Goal: Task Accomplishment & Management: Manage account settings

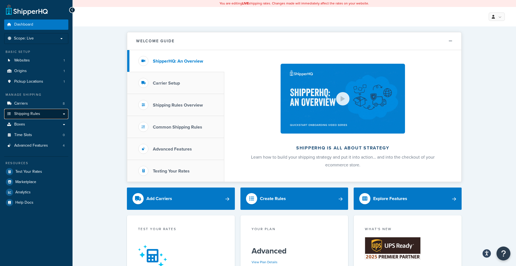
click at [22, 113] on span "Shipping Rules" at bounding box center [27, 114] width 26 height 5
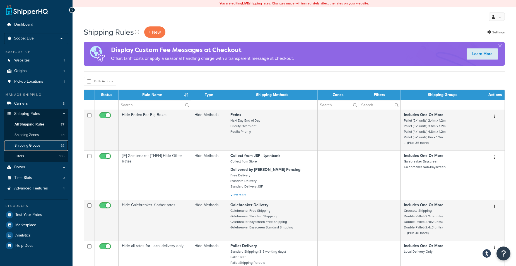
click at [42, 144] on link "Shipping Groups 92" at bounding box center [36, 146] width 64 height 10
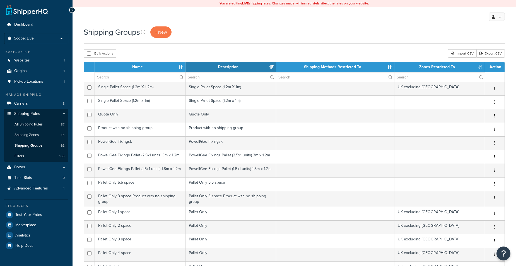
select select "15"
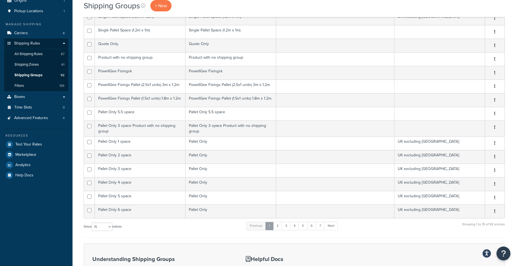
scroll to position [84, 0]
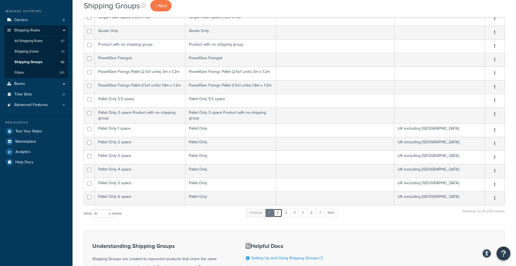
click at [277, 214] on link "2" at bounding box center [277, 213] width 9 height 8
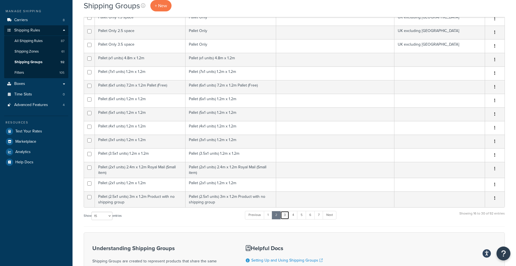
click at [286, 217] on link "3" at bounding box center [284, 215] width 9 height 8
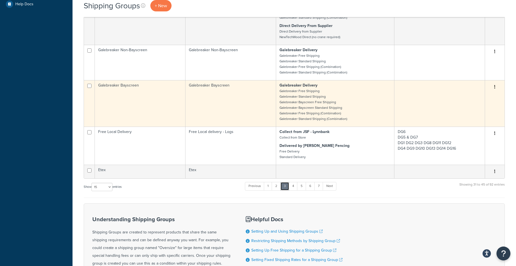
scroll to position [214, 0]
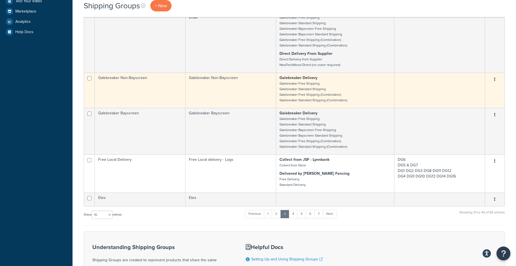
click at [496, 80] on button "button" at bounding box center [495, 79] width 8 height 9
click at [476, 91] on link "Edit" at bounding box center [472, 91] width 44 height 11
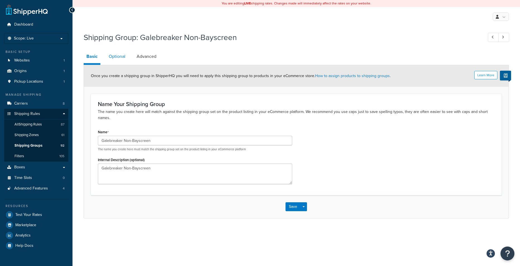
click at [123, 56] on link "Optional" at bounding box center [117, 56] width 22 height 13
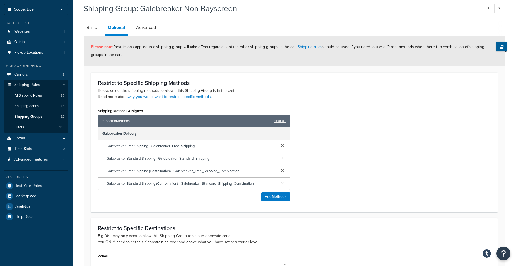
scroll to position [28, 0]
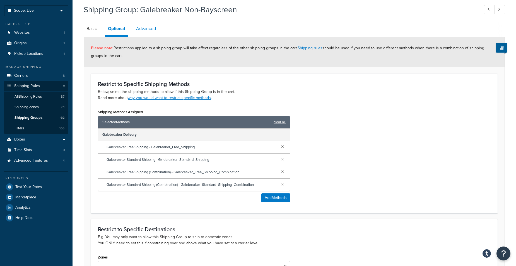
click at [154, 30] on link "Advanced" at bounding box center [145, 28] width 25 height 13
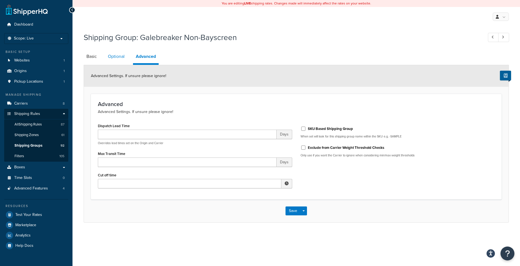
click at [115, 55] on link "Optional" at bounding box center [116, 56] width 22 height 13
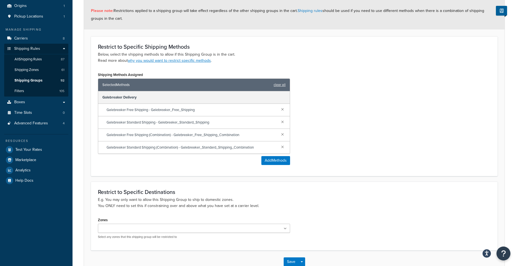
scroll to position [56, 0]
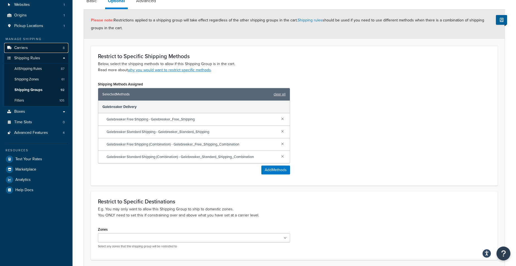
click at [32, 49] on link "Carriers 8" at bounding box center [36, 48] width 64 height 10
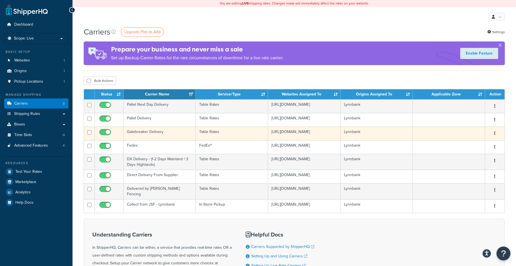
click at [496, 133] on button "button" at bounding box center [495, 133] width 8 height 9
click at [474, 146] on link "Edit" at bounding box center [472, 145] width 44 height 11
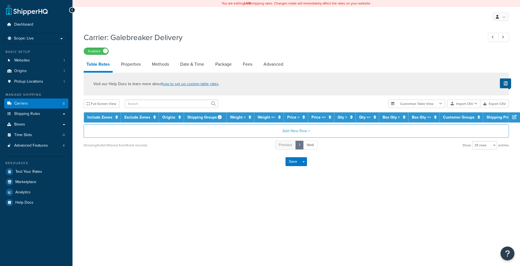
select select "25"
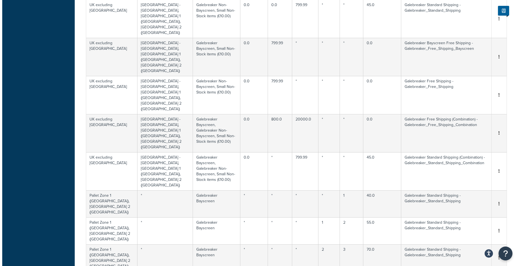
scroll to position [446, 0]
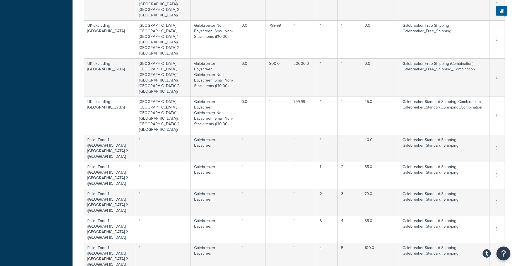
click at [467, 111] on div "Edit" at bounding box center [468, 108] width 40 height 11
select select "123783"
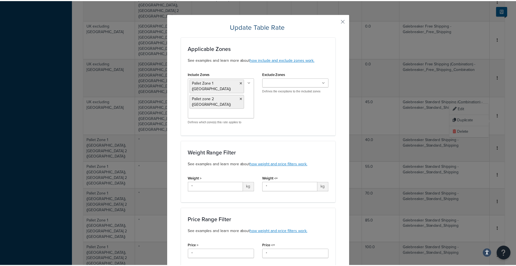
scroll to position [0, 0]
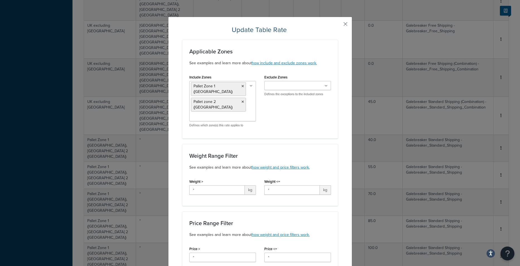
click at [338, 25] on button "button" at bounding box center [336, 25] width 1 height 1
